Goal: Information Seeking & Learning: Learn about a topic

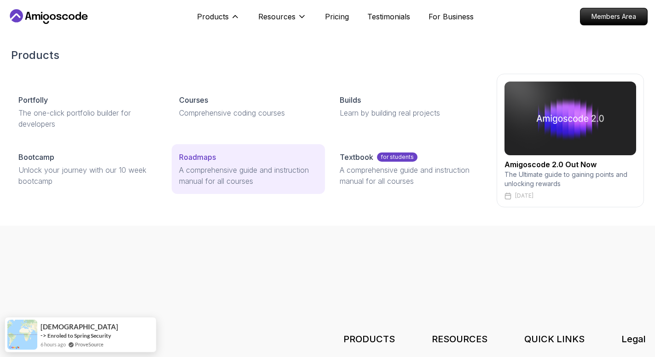
click at [244, 163] on link "Roadmaps A comprehensive guide and instruction manual for all courses" at bounding box center [248, 169] width 153 height 50
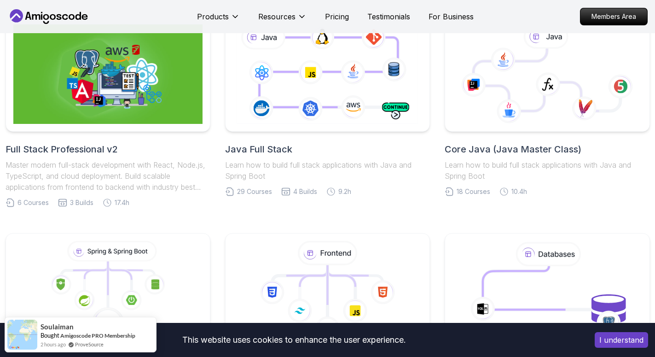
scroll to position [188, 0]
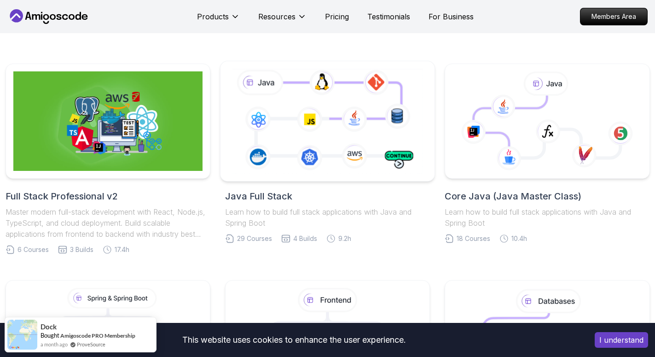
click at [298, 176] on div at bounding box center [327, 121] width 215 height 121
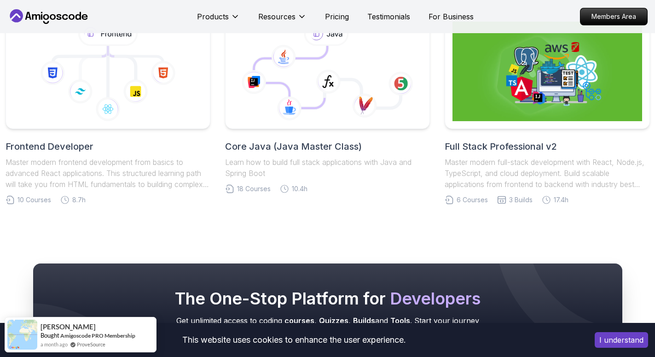
scroll to position [6581, 0]
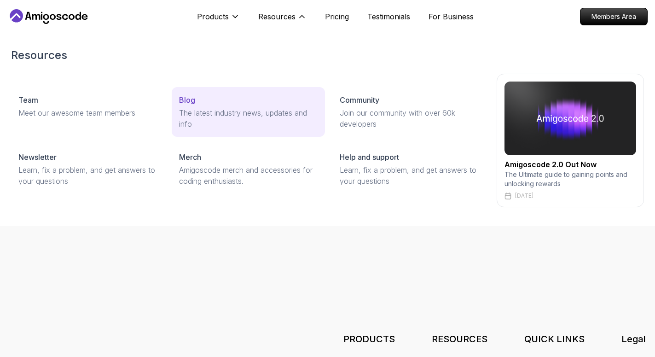
click at [251, 116] on p "The latest industry news, updates and info" at bounding box center [248, 118] width 139 height 22
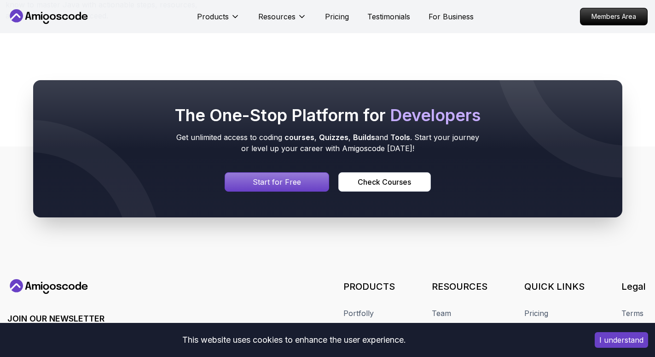
scroll to position [1707, 0]
